Goal: Information Seeking & Learning: Find specific fact

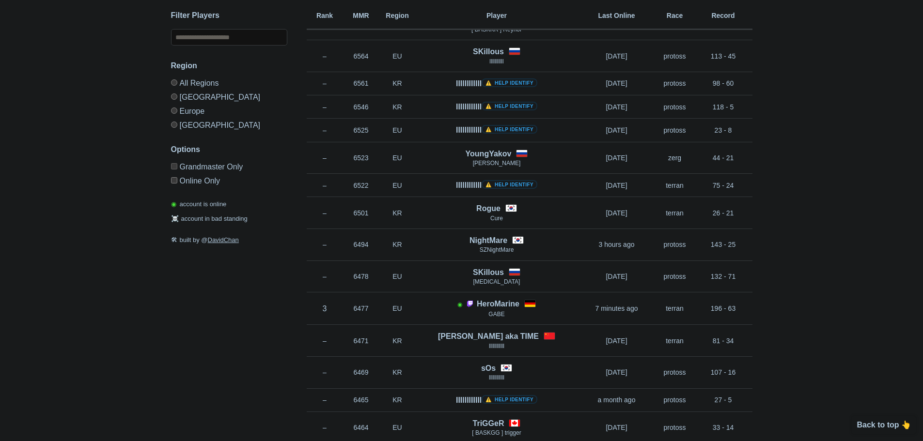
scroll to position [727, 0]
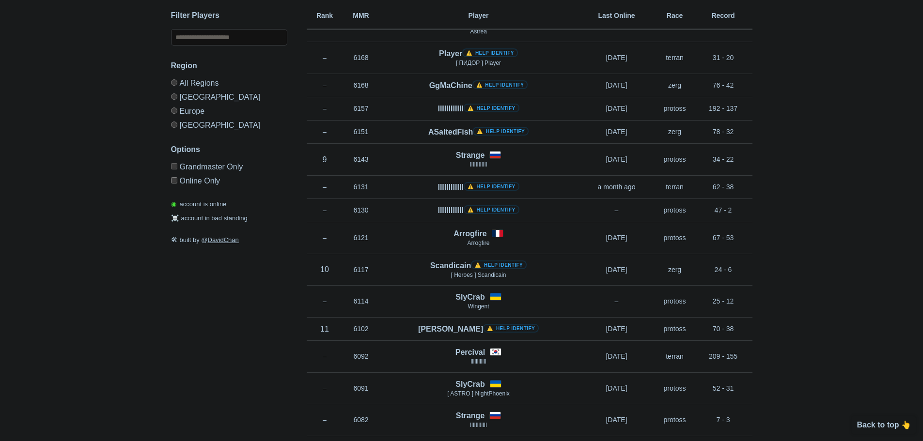
scroll to position [1454, 0]
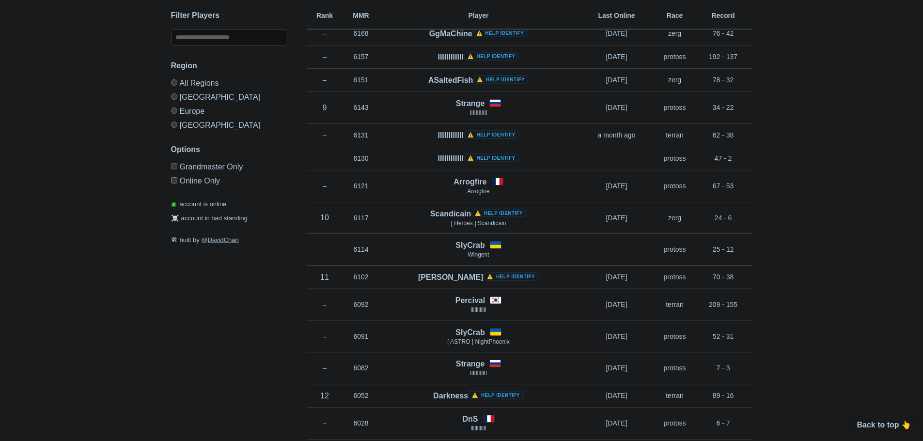
drag, startPoint x: 109, startPoint y: 284, endPoint x: 129, endPoint y: 219, distance: 68.0
drag, startPoint x: 90, startPoint y: 222, endPoint x: 86, endPoint y: 62, distance: 160.4
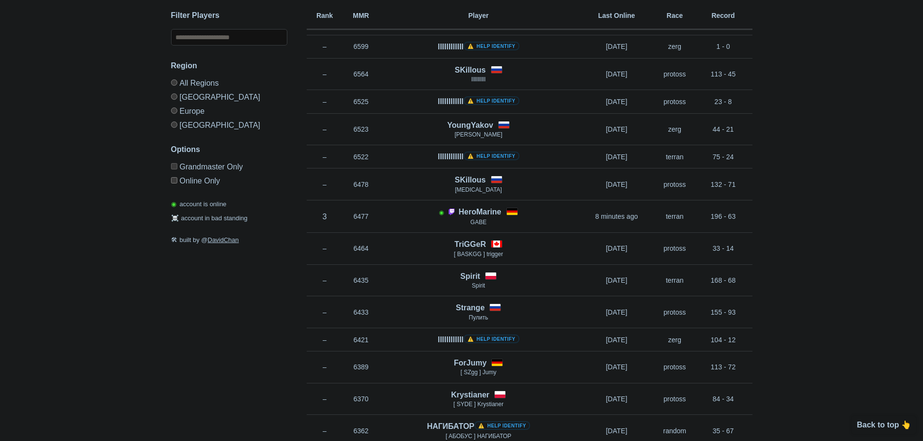
scroll to position [0, 0]
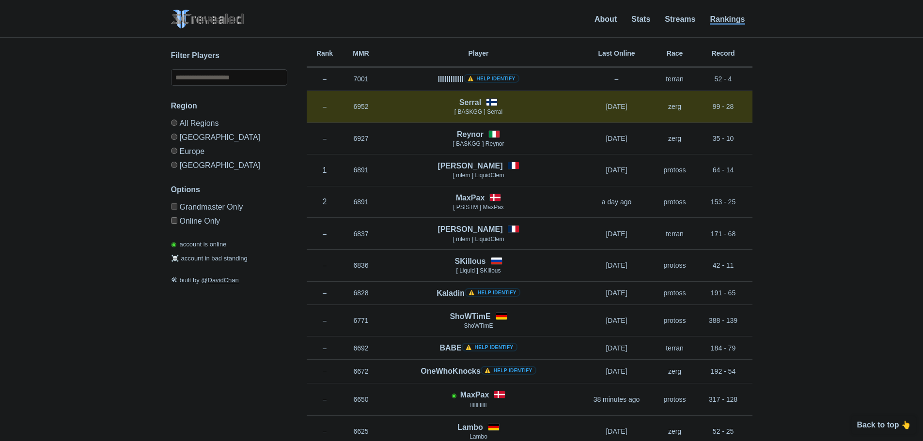
click at [465, 96] on div "Rank – MMR 6952 Region EU Serral [ BASKGG ] Serral [DATE] Race zerg Record 99 -…" at bounding box center [530, 107] width 446 height 32
click at [466, 99] on h4 "Serral" at bounding box center [470, 102] width 22 height 11
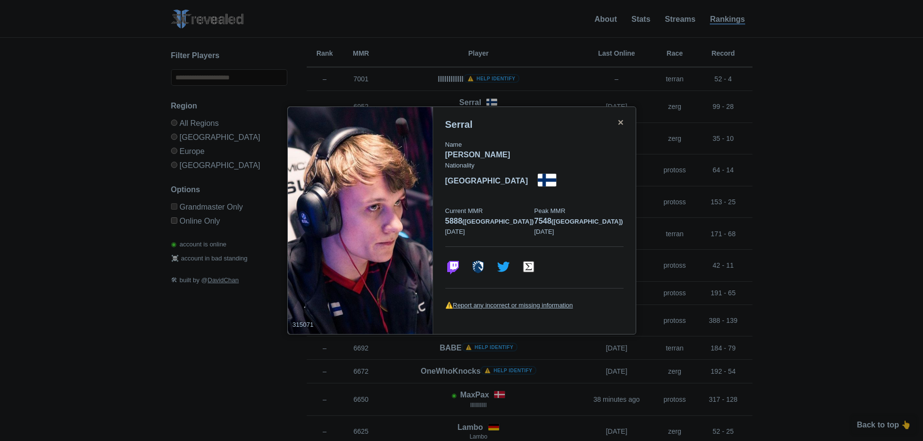
drag, startPoint x: 618, startPoint y: 125, endPoint x: 616, endPoint y: 130, distance: 5.4
click at [617, 129] on div "Serral Name [PERSON_NAME] Nationality [DEMOGRAPHIC_DATA] Current MMR 5888 (eu) …" at bounding box center [534, 221] width 203 height 228
click at [614, 130] on div "Serral" at bounding box center [534, 124] width 178 height 11
click at [617, 127] on div "✕" at bounding box center [620, 123] width 6 height 8
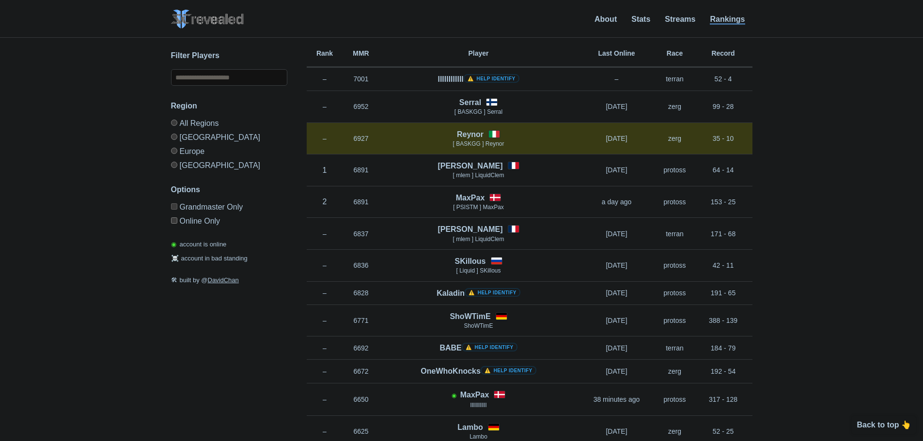
click at [472, 134] on h4 "Reynor" at bounding box center [470, 134] width 27 height 11
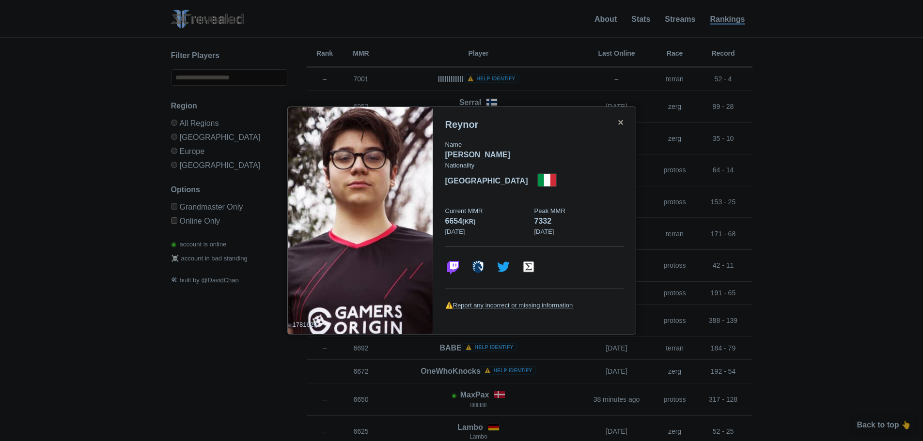
click at [618, 130] on div "Reynor" at bounding box center [534, 124] width 178 height 11
drag, startPoint x: 620, startPoint y: 134, endPoint x: 542, endPoint y: 130, distance: 77.6
click at [619, 127] on div "✕" at bounding box center [620, 123] width 6 height 8
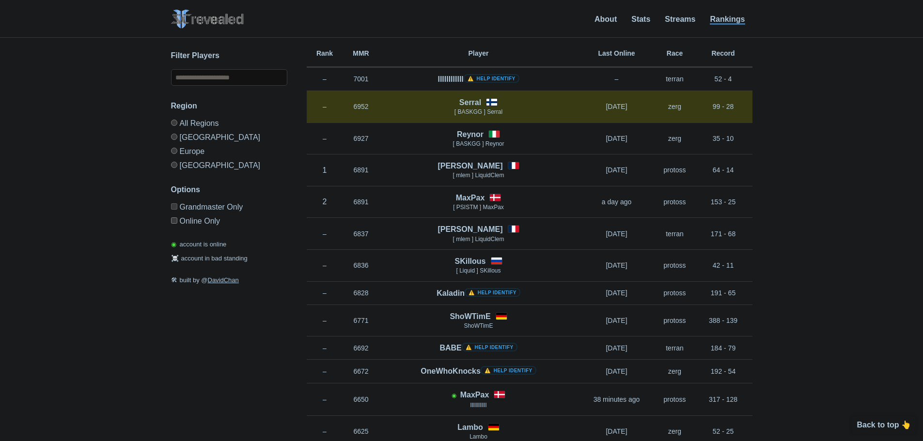
click at [469, 105] on h4 "Serral" at bounding box center [470, 102] width 22 height 11
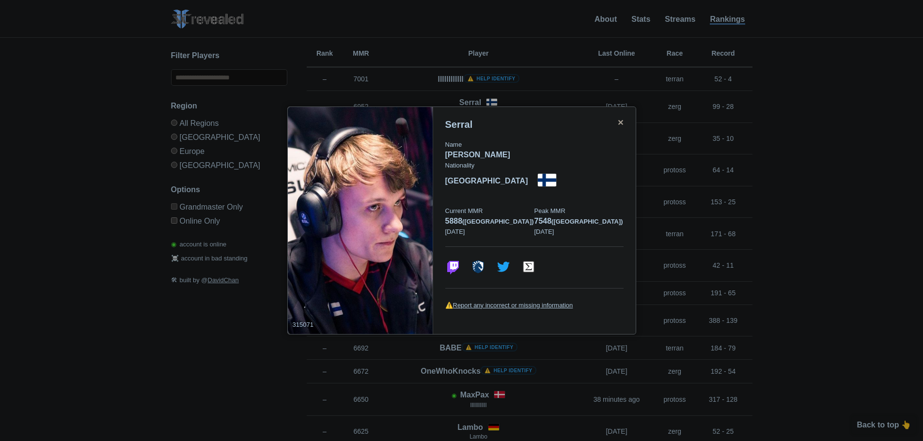
click at [620, 127] on div "✕" at bounding box center [620, 123] width 6 height 8
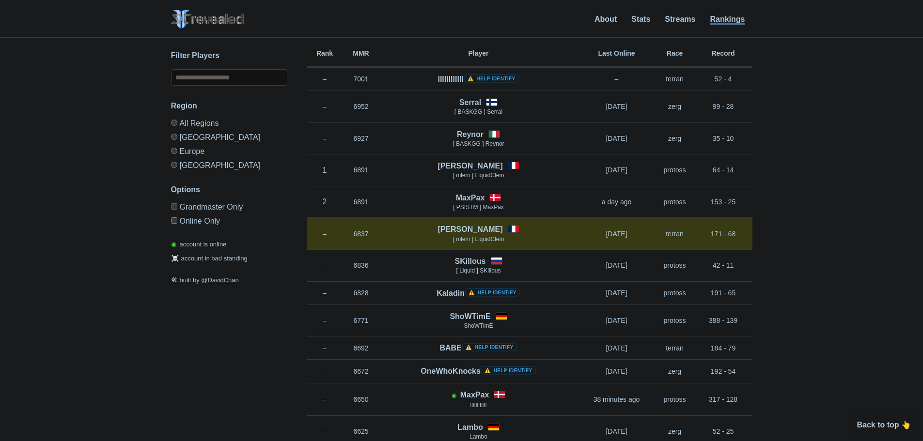
click at [465, 228] on h4 "[PERSON_NAME]" at bounding box center [470, 229] width 65 height 11
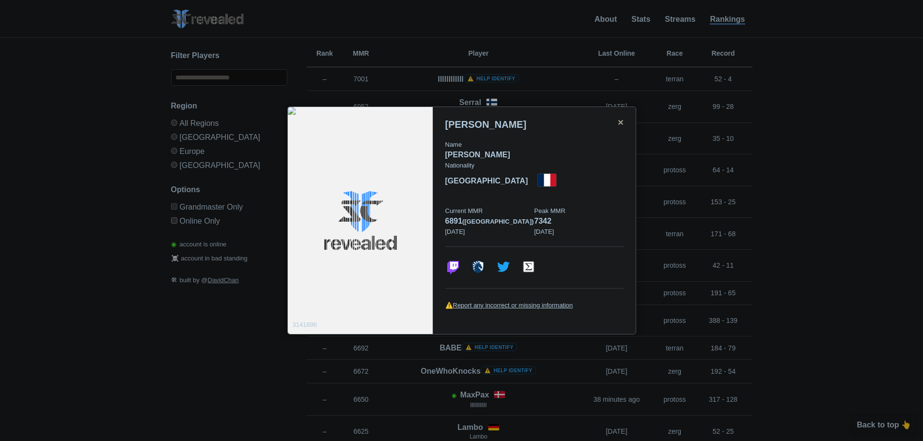
click at [621, 127] on div "✕" at bounding box center [620, 123] width 6 height 8
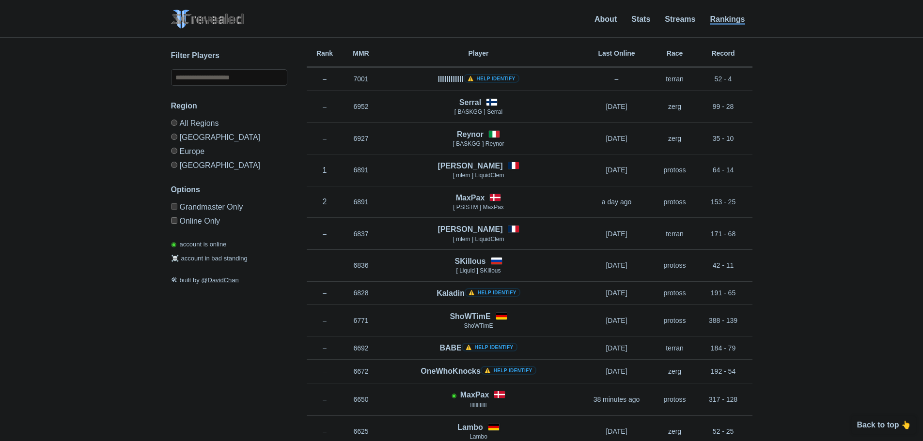
click at [133, 250] on div "✕ 3141896 [PERSON_NAME] Name [PERSON_NAME] Nationality [DEMOGRAPHIC_DATA] Curre…" at bounding box center [462, 227] width 904 height 379
